Goal: Task Accomplishment & Management: Manage account settings

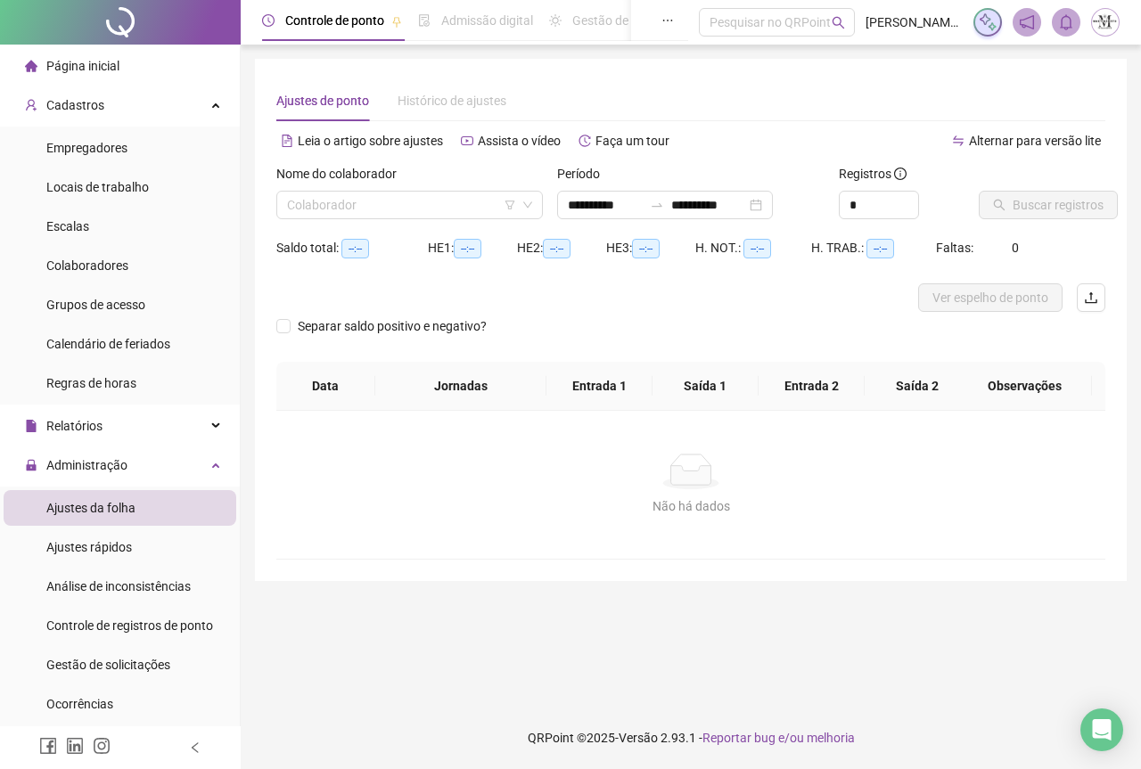
click at [101, 28] on div at bounding box center [120, 22] width 241 height 45
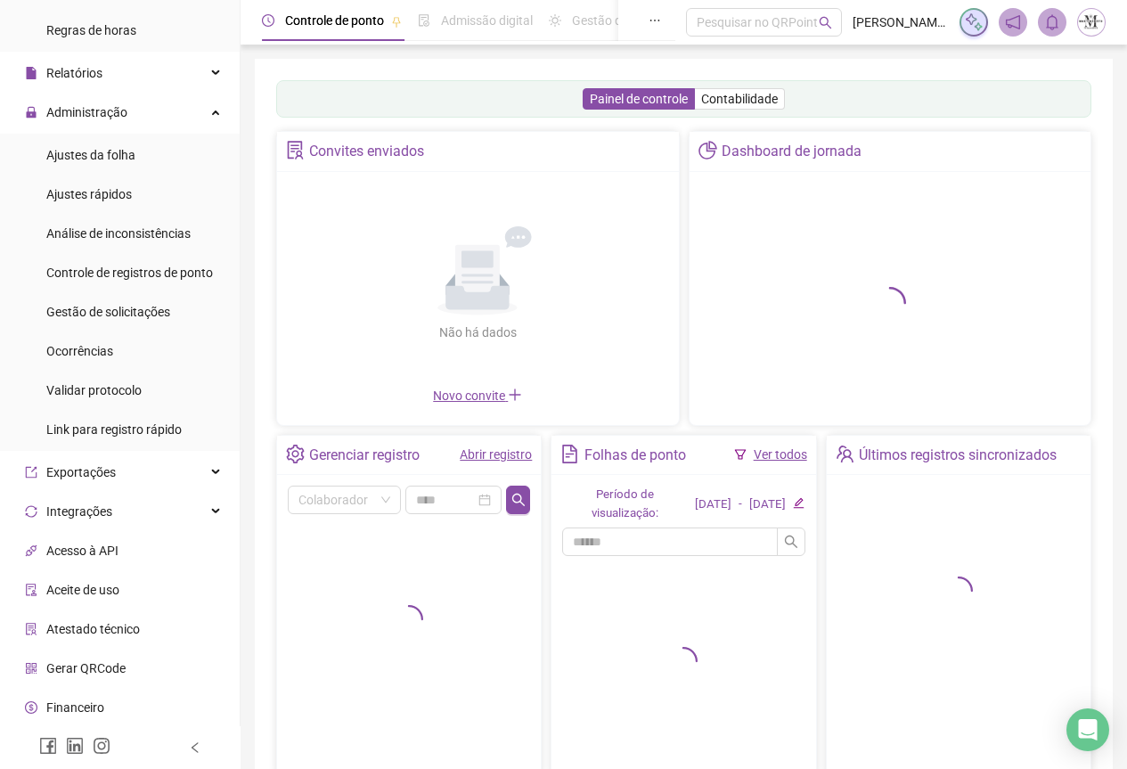
scroll to position [356, 0]
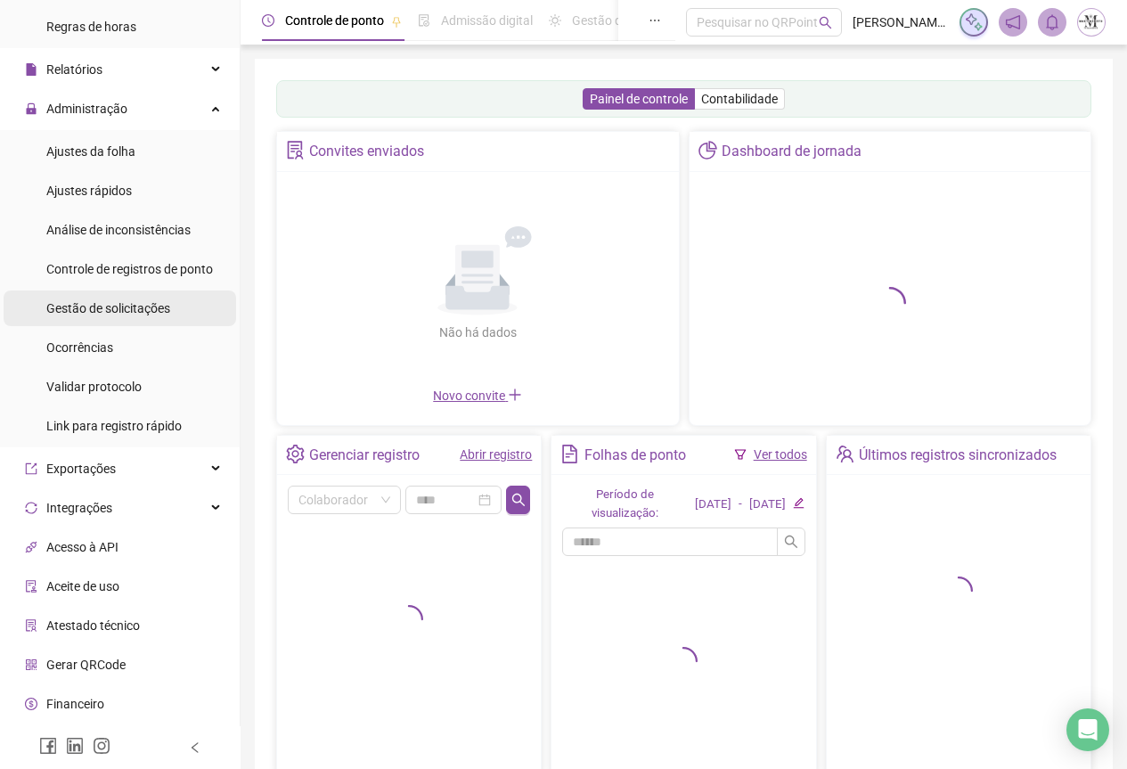
click at [90, 321] on div "Gestão de solicitações" at bounding box center [108, 309] width 124 height 36
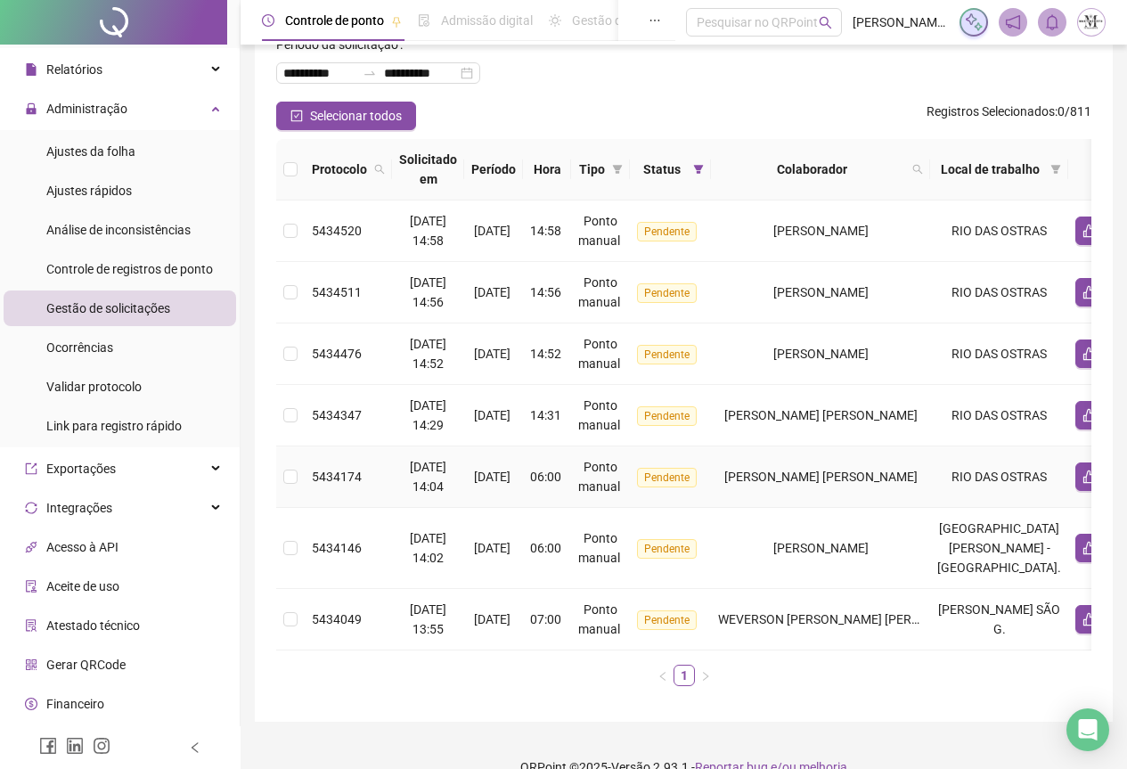
scroll to position [148, 0]
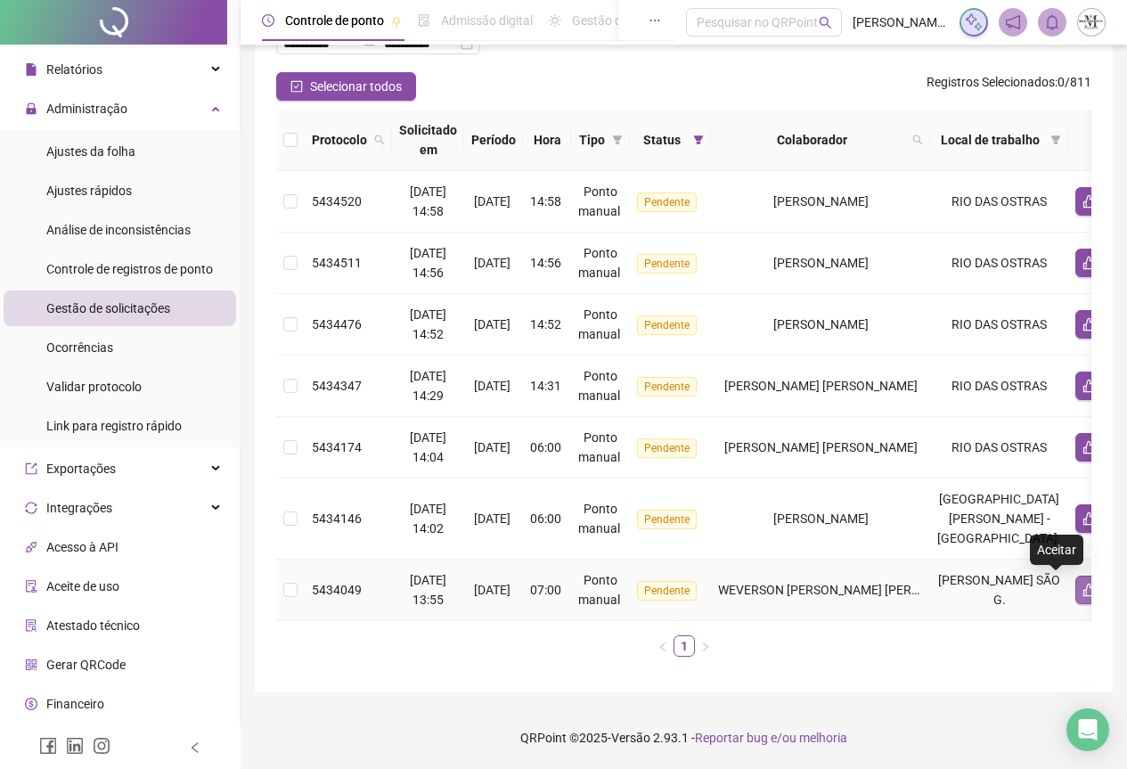
click at [1083, 583] on icon "like" at bounding box center [1090, 590] width 14 height 14
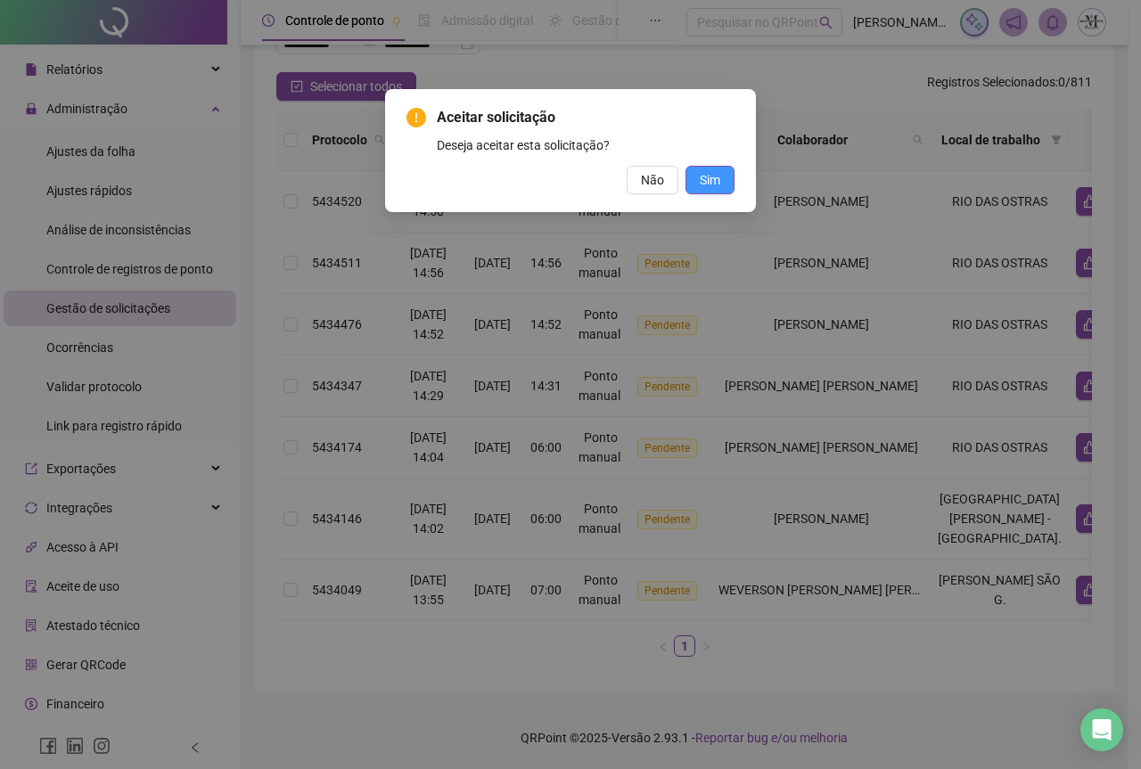
click at [725, 181] on button "Sim" at bounding box center [709, 180] width 49 height 29
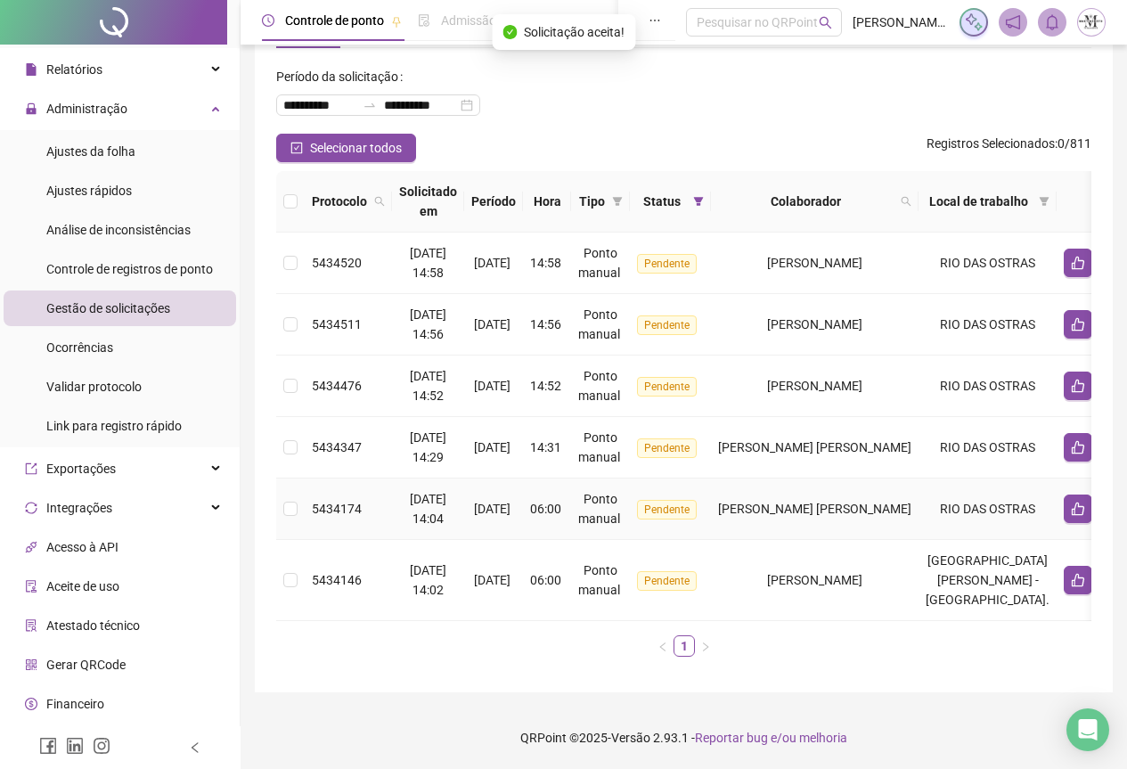
scroll to position [86, 0]
click at [1064, 575] on button "button" at bounding box center [1078, 580] width 29 height 29
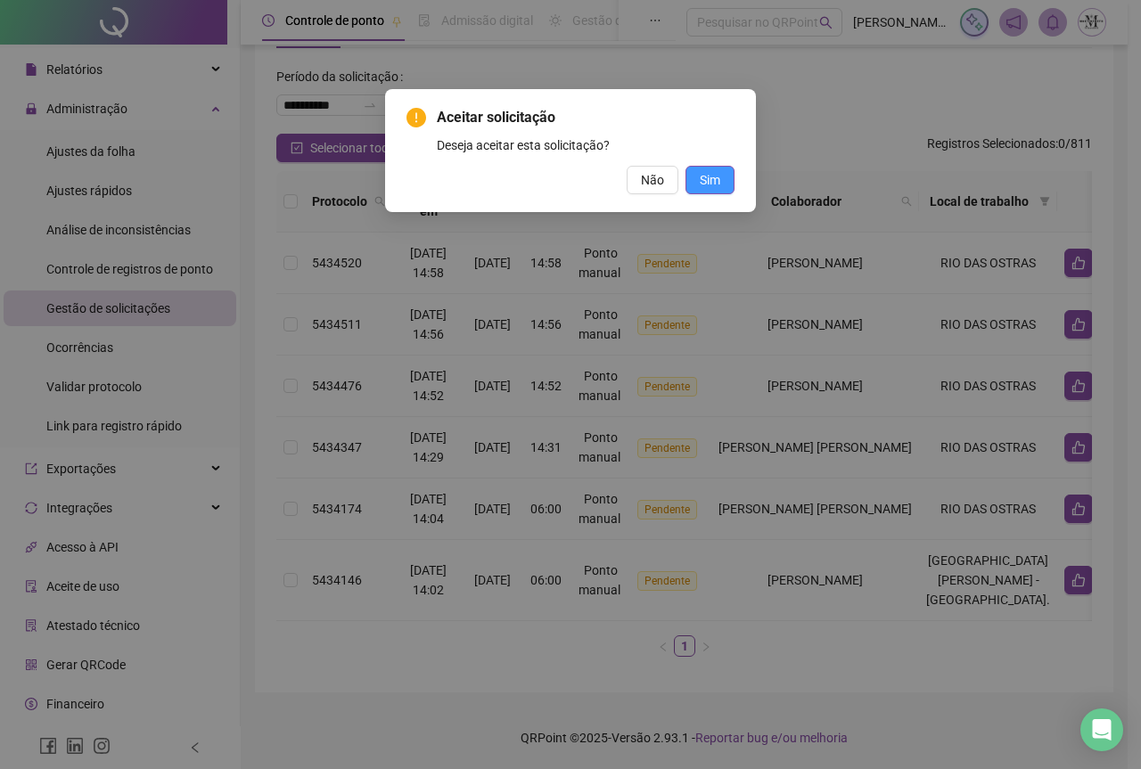
click at [709, 183] on span "Sim" at bounding box center [710, 180] width 20 height 20
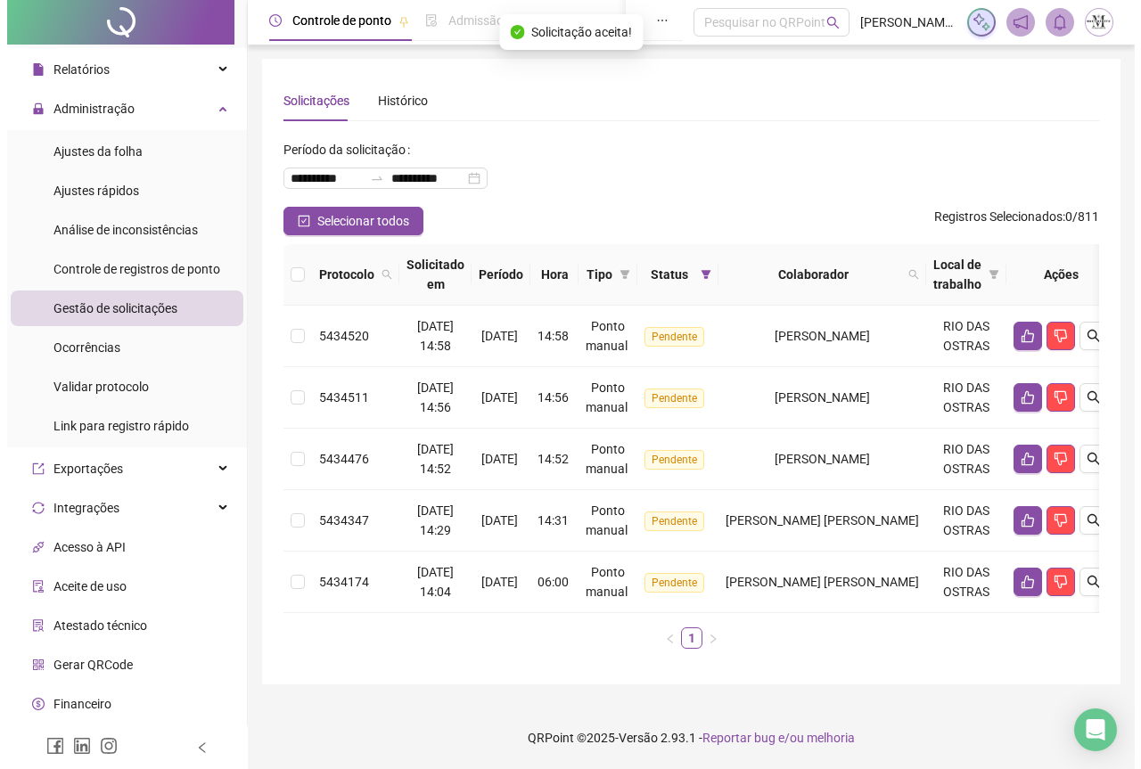
scroll to position [5, 0]
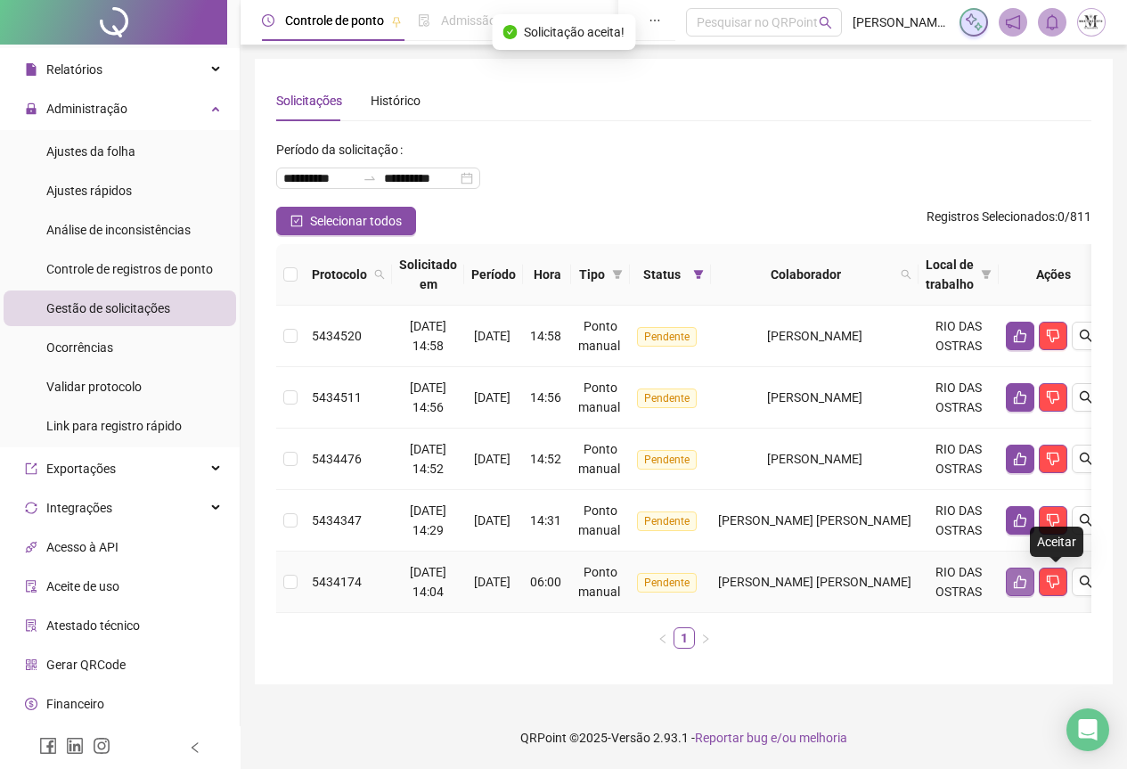
click at [1027, 576] on icon "like" at bounding box center [1020, 582] width 12 height 13
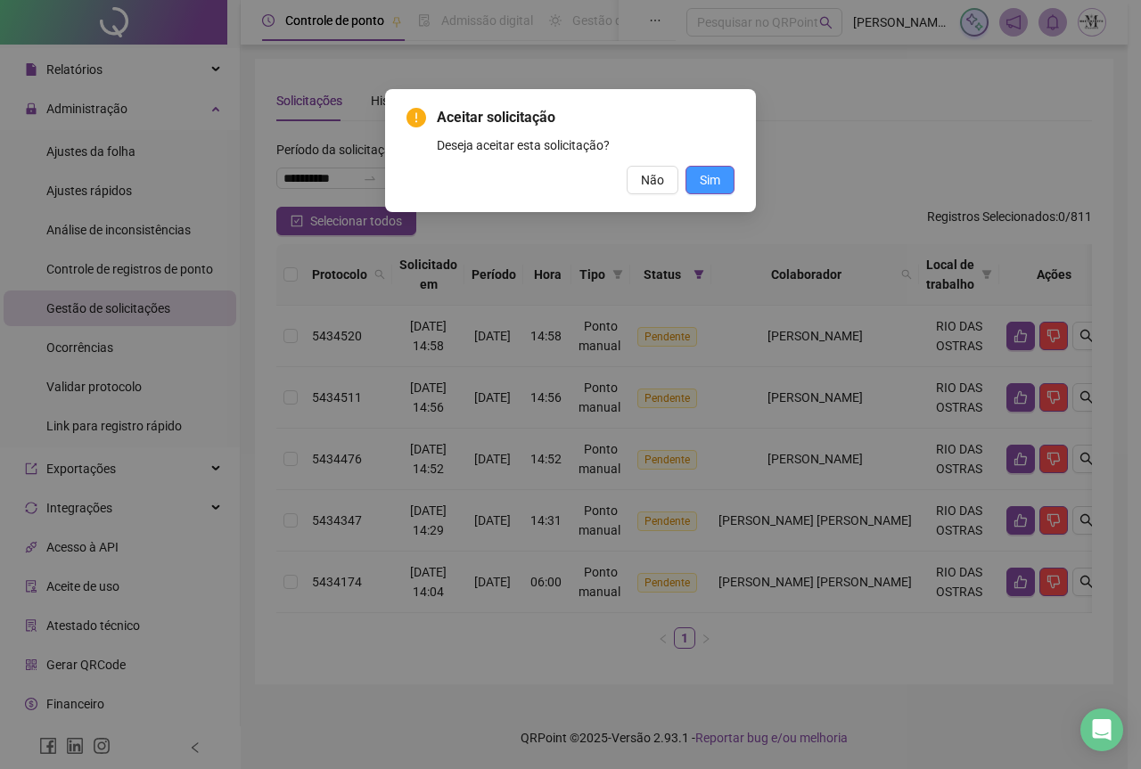
click at [708, 176] on span "Sim" at bounding box center [710, 180] width 20 height 20
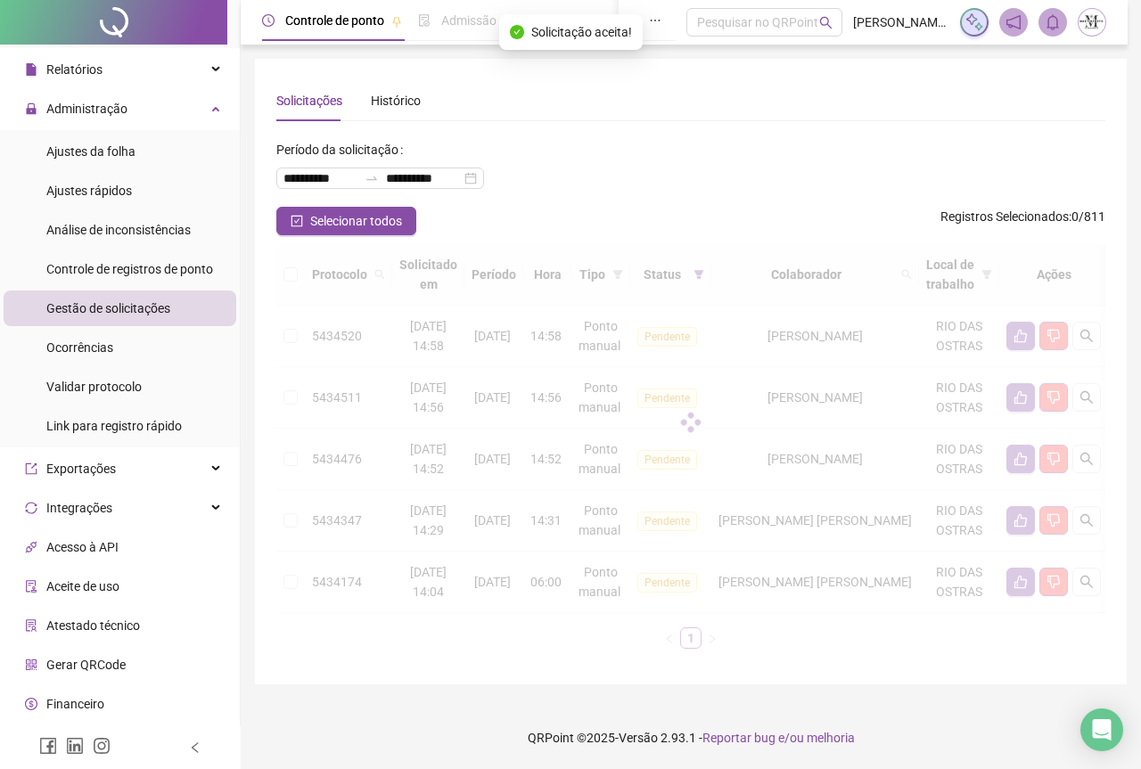
scroll to position [0, 0]
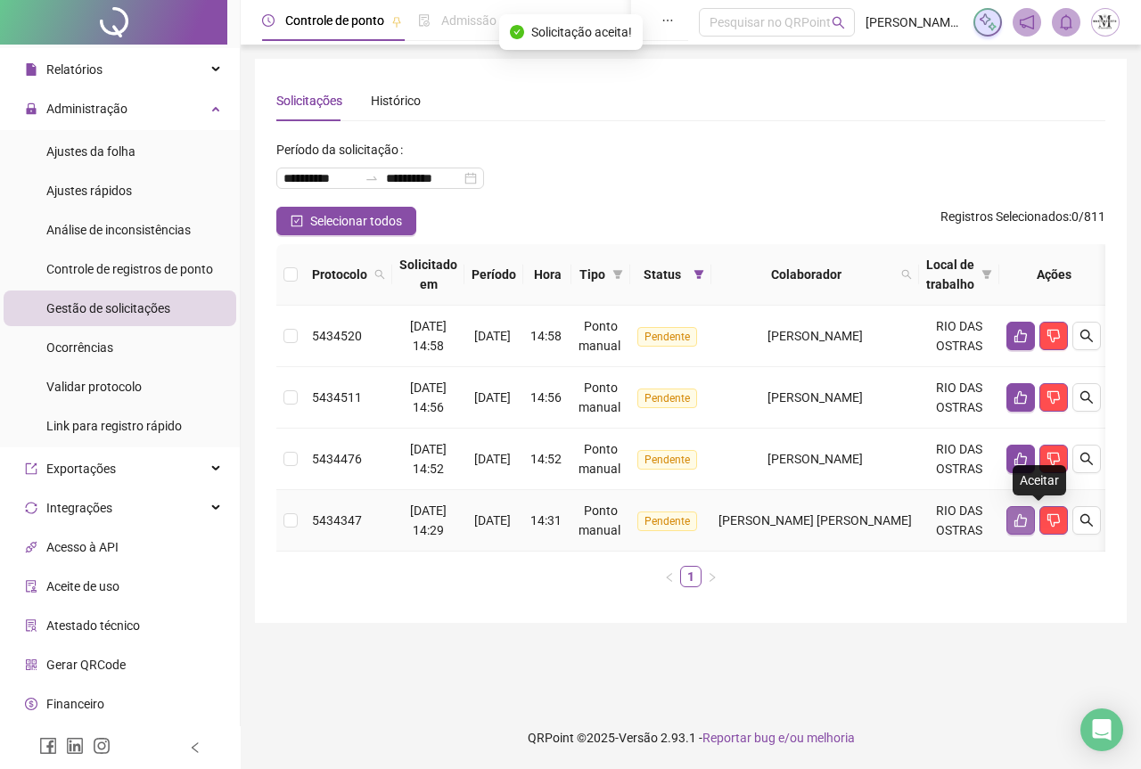
click at [1028, 522] on icon "like" at bounding box center [1020, 520] width 14 height 14
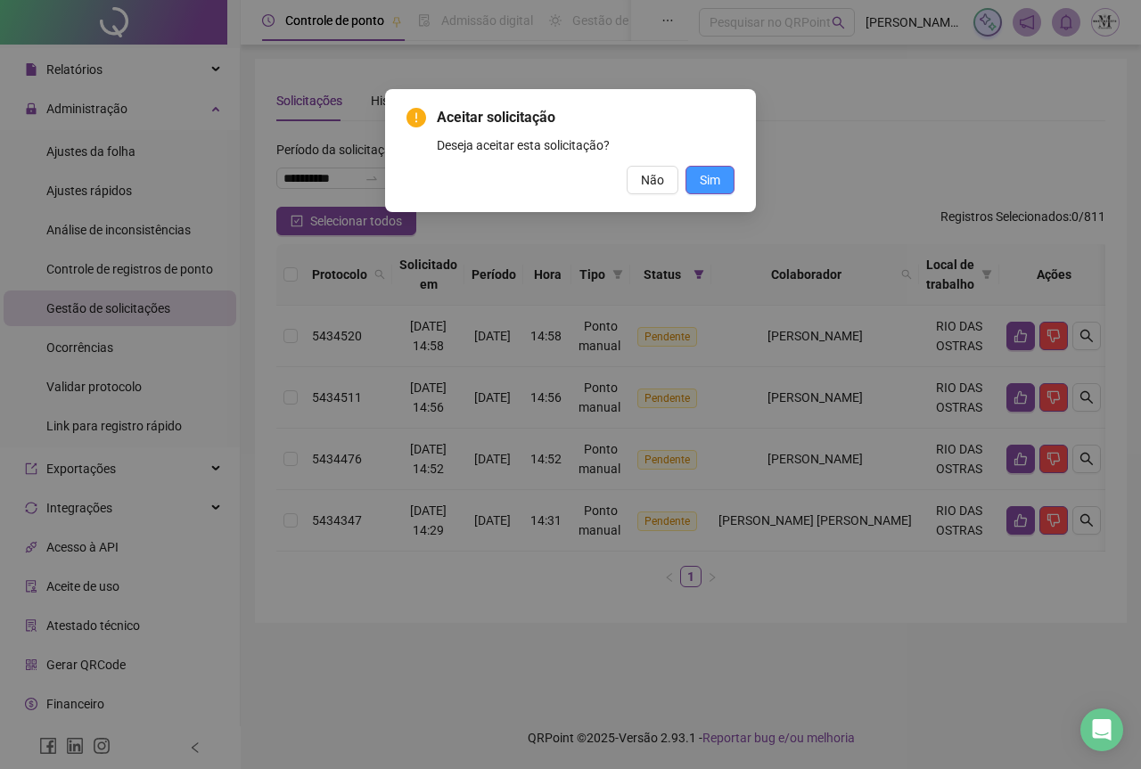
click at [710, 177] on span "Sim" at bounding box center [710, 180] width 20 height 20
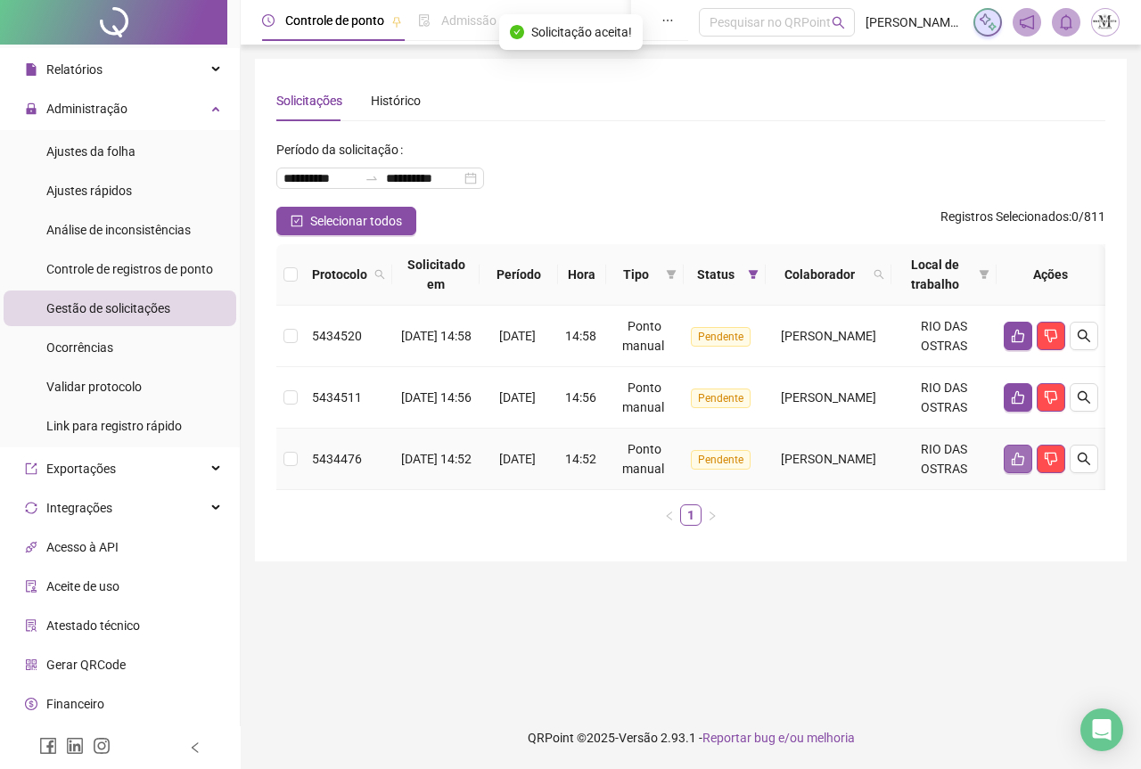
click at [1024, 463] on icon "like" at bounding box center [1017, 459] width 12 height 13
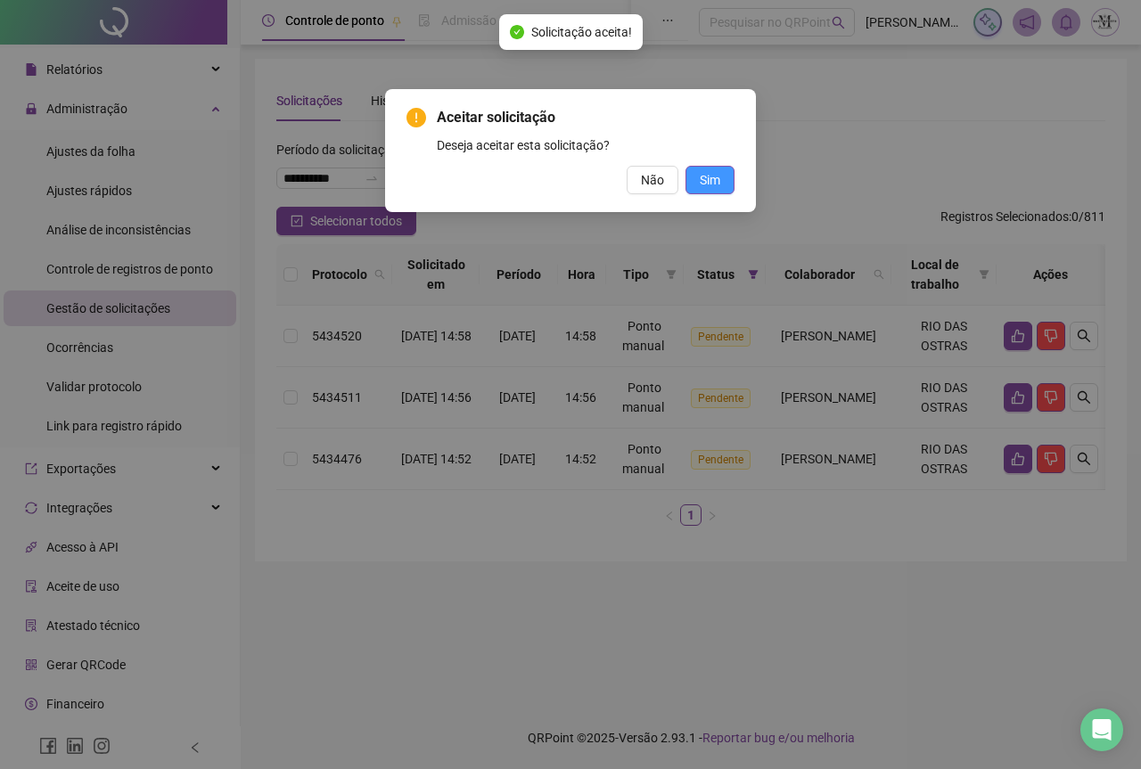
click at [714, 175] on span "Sim" at bounding box center [710, 180] width 20 height 20
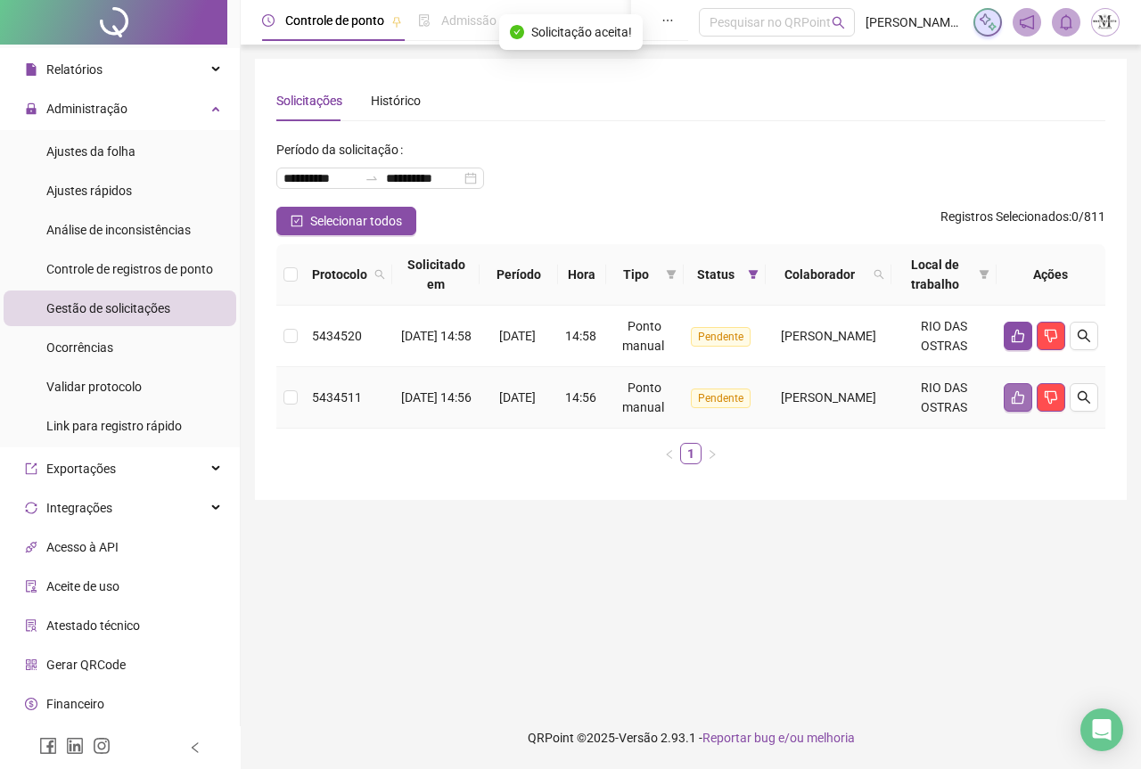
click at [1012, 399] on icon "like" at bounding box center [1017, 397] width 12 height 13
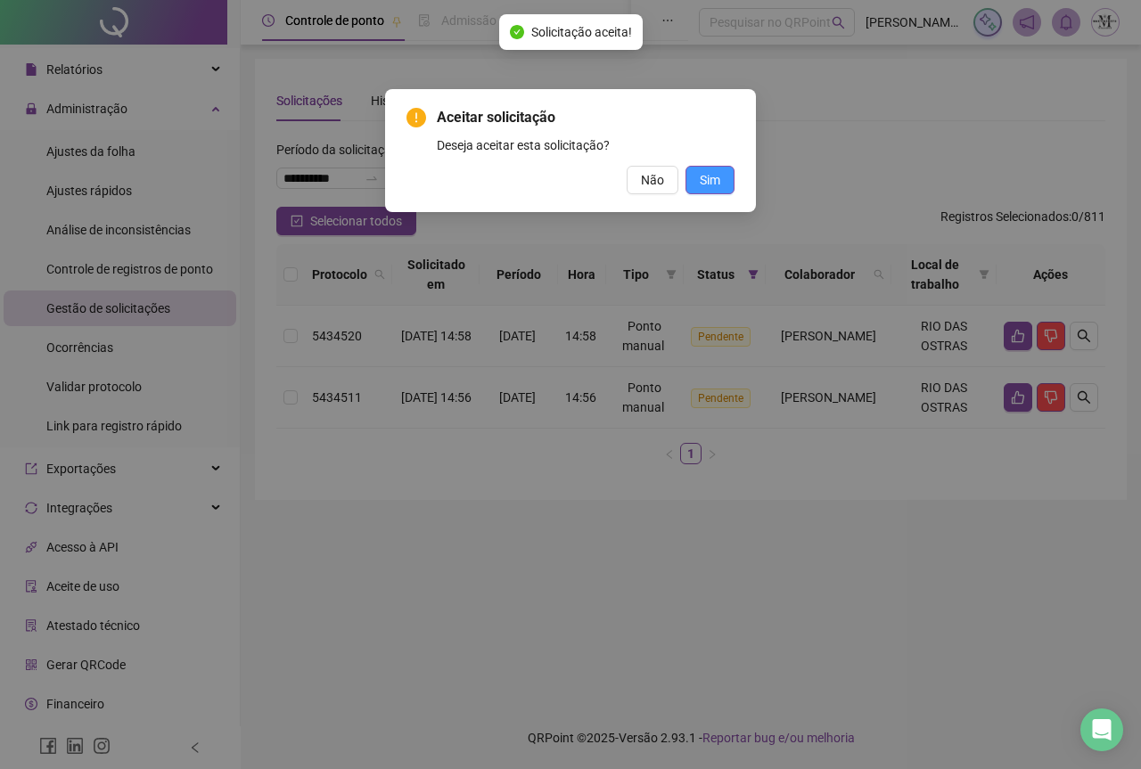
click at [717, 189] on span "Sim" at bounding box center [710, 180] width 20 height 20
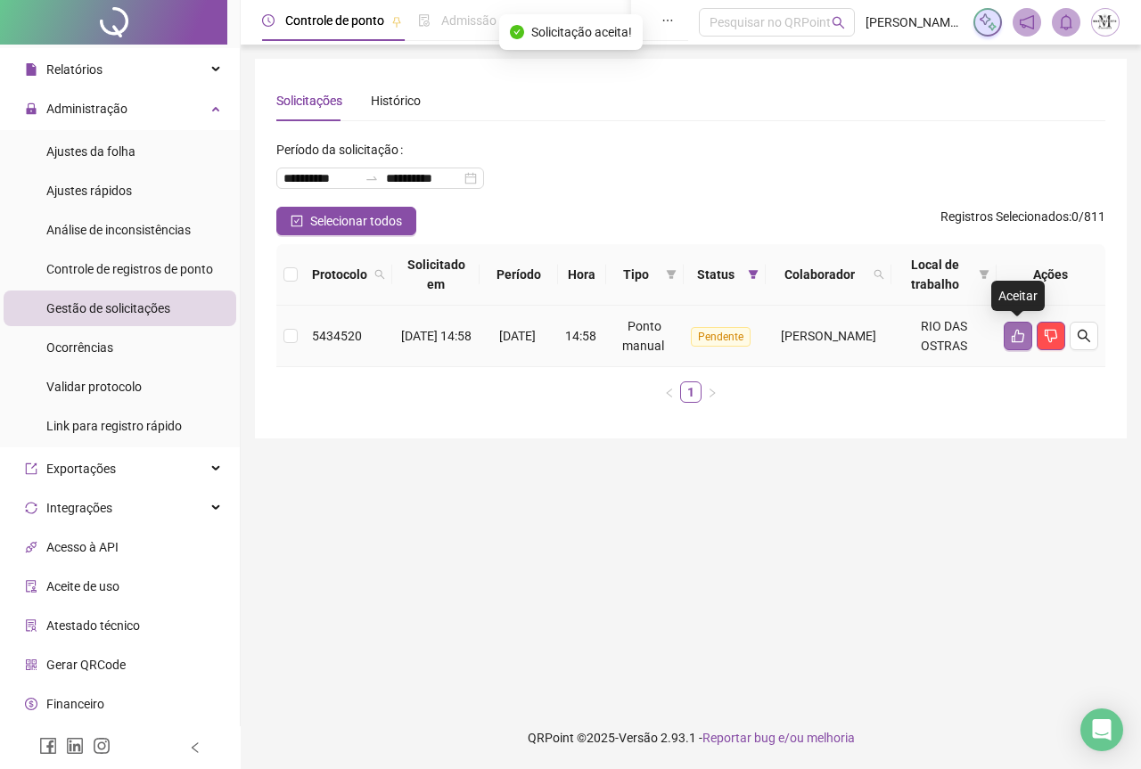
click at [1009, 335] on button "button" at bounding box center [1017, 336] width 29 height 29
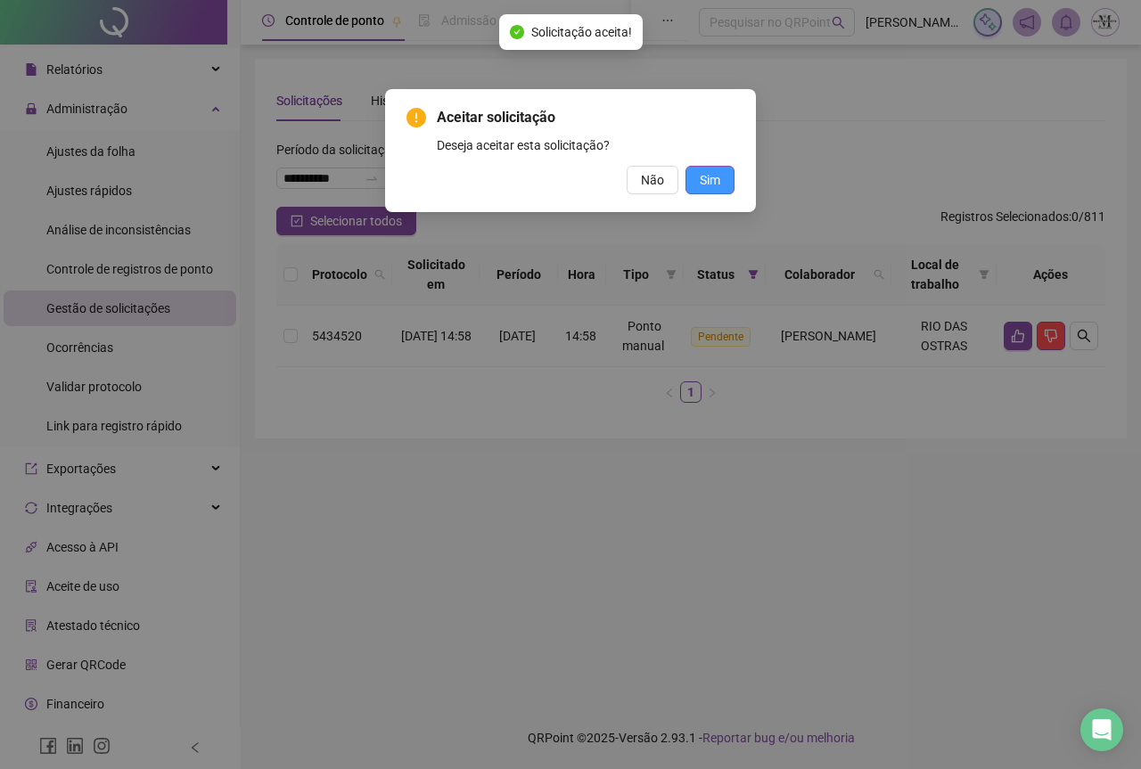
click at [717, 182] on span "Sim" at bounding box center [710, 180] width 20 height 20
